Goal: Find specific page/section: Find specific page/section

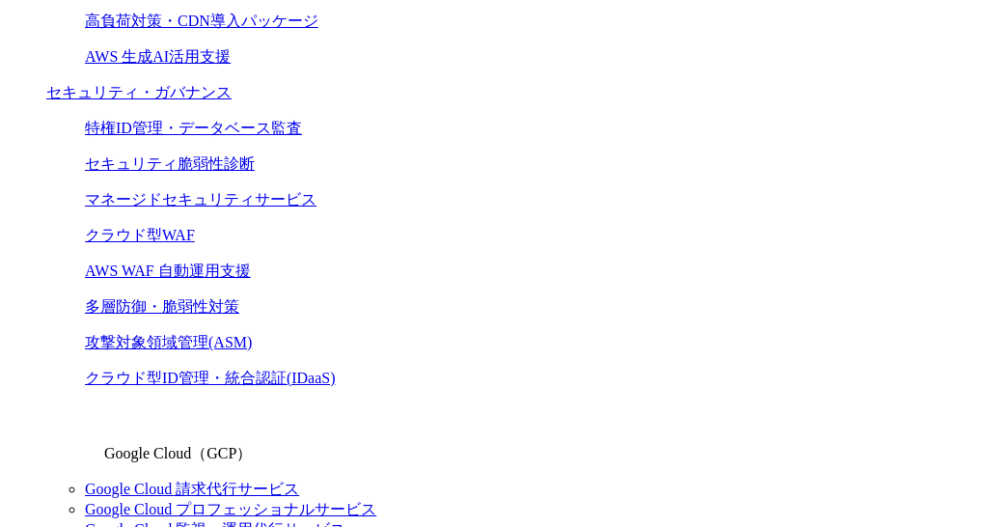
scroll to position [1161, 0]
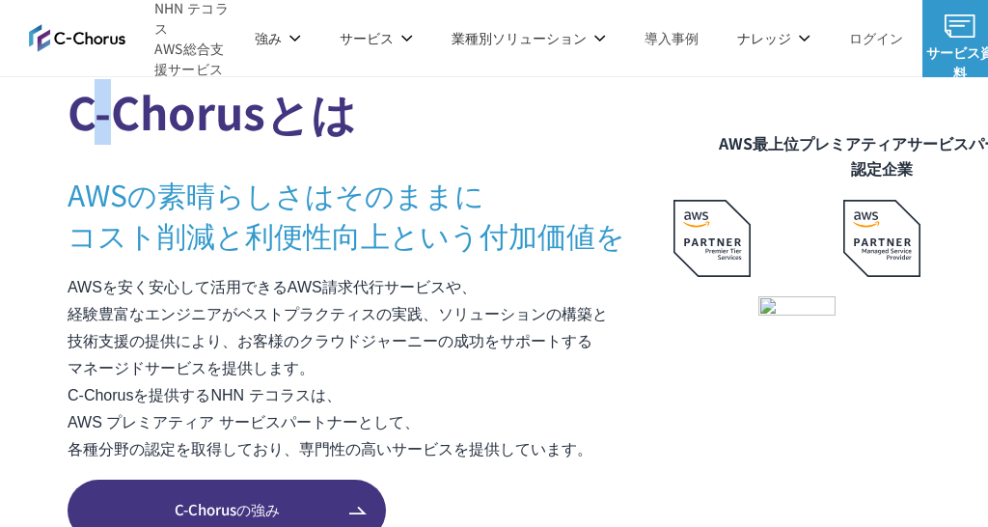
click at [91, 116] on h2 "C-Chorusとは" at bounding box center [371, 102] width 606 height 85
click at [122, 201] on h3 "AWSの素晴らしさはそのままに コスト削減と利便性向上という付加価値を" at bounding box center [371, 214] width 606 height 81
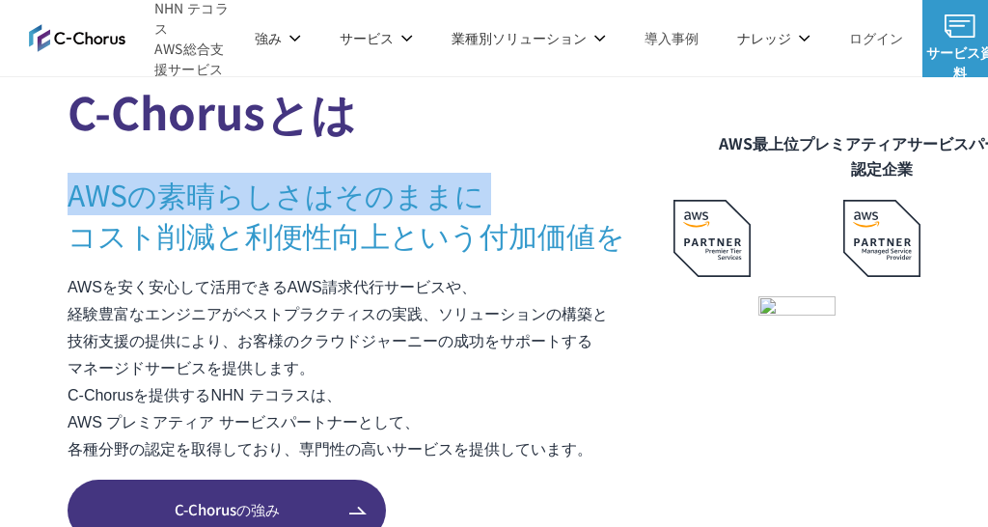
click at [122, 201] on h3 "AWSの素晴らしさはそのままに コスト削減と利便性向上という付加価値を" at bounding box center [371, 214] width 606 height 81
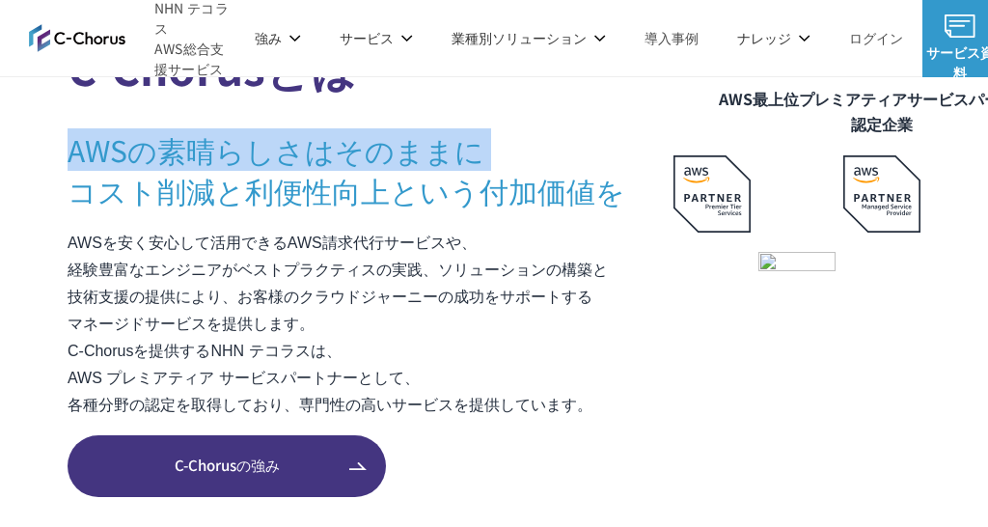
scroll to position [1227, 0]
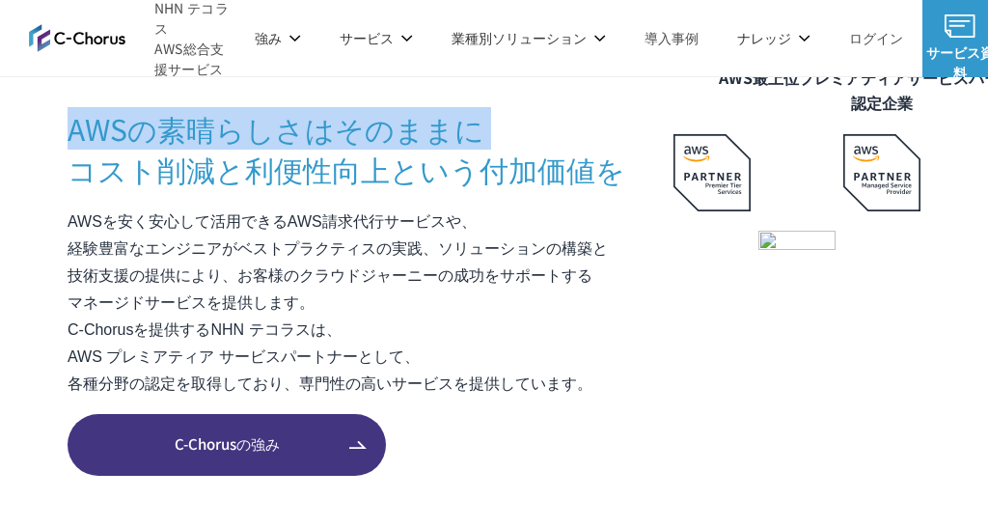
click at [223, 422] on link "C-Chorusの強み" at bounding box center [227, 445] width 319 height 62
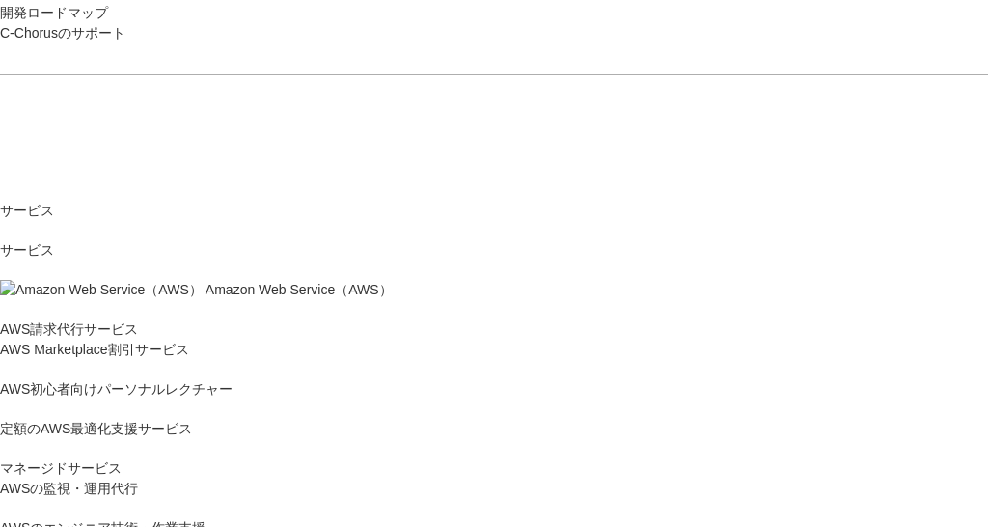
scroll to position [215, 0]
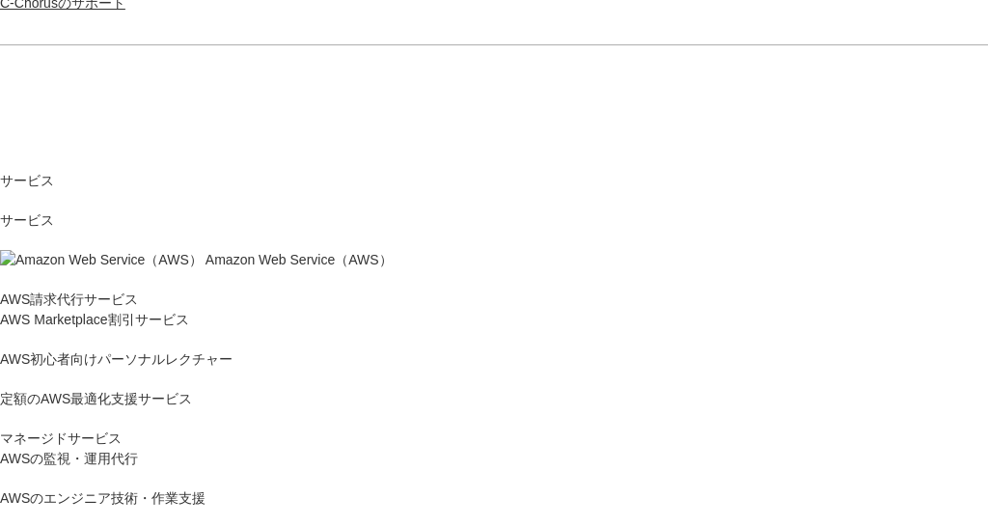
scroll to position [245, 0]
